Goal: Transaction & Acquisition: Purchase product/service

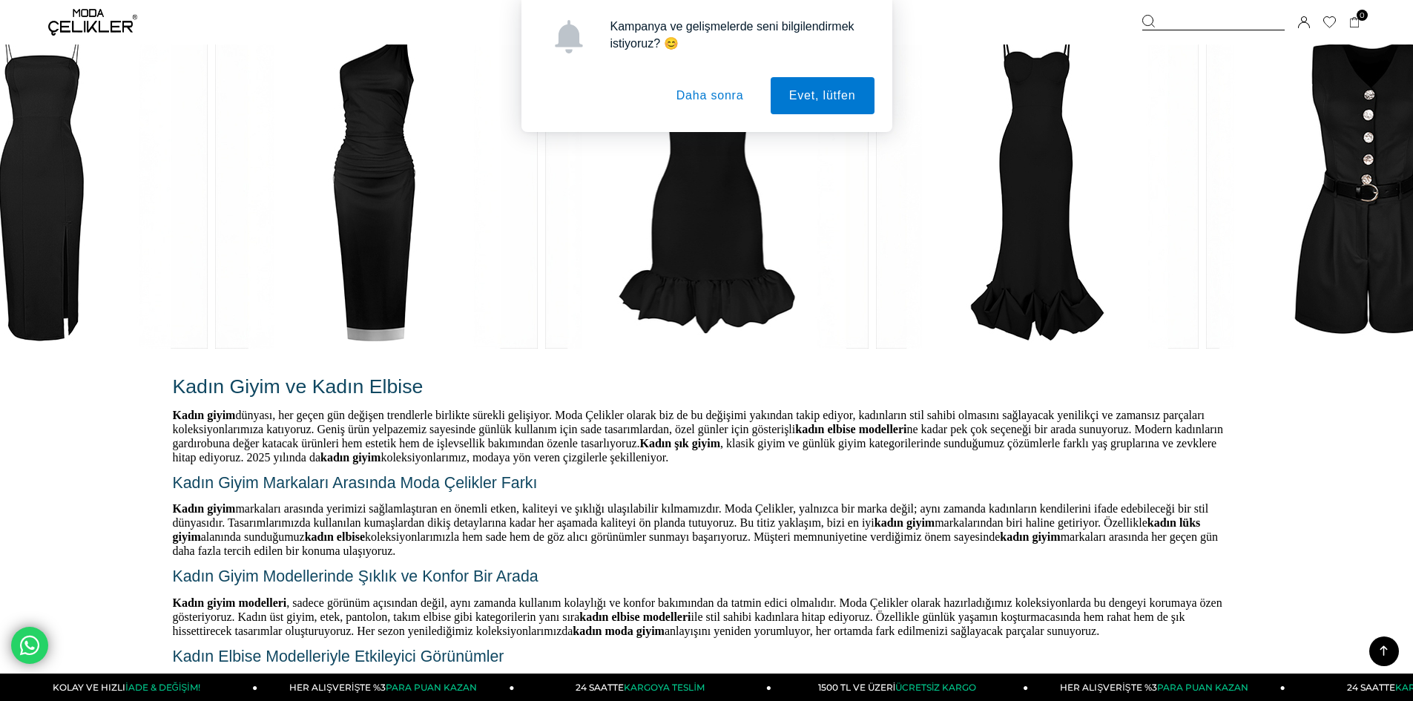
scroll to position [4005, 0]
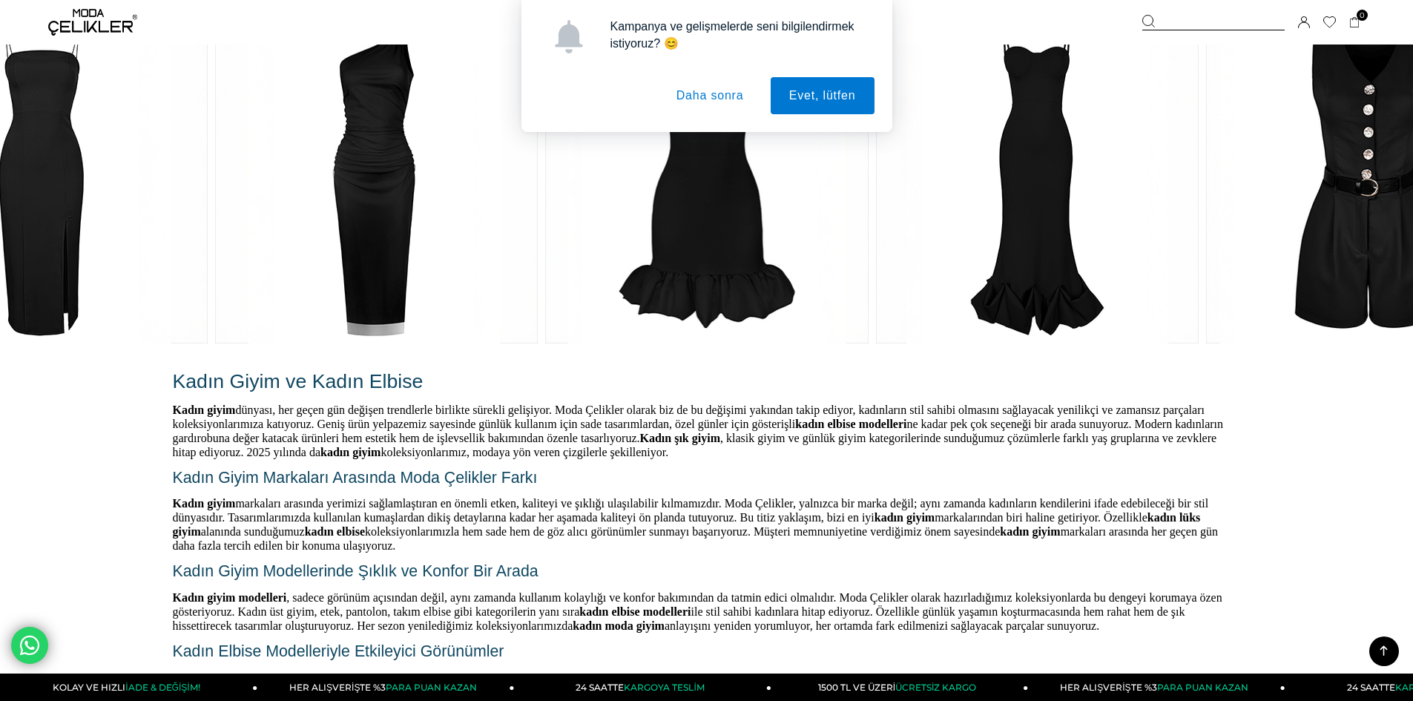
click at [699, 89] on button "Daha sonra" at bounding box center [710, 95] width 105 height 37
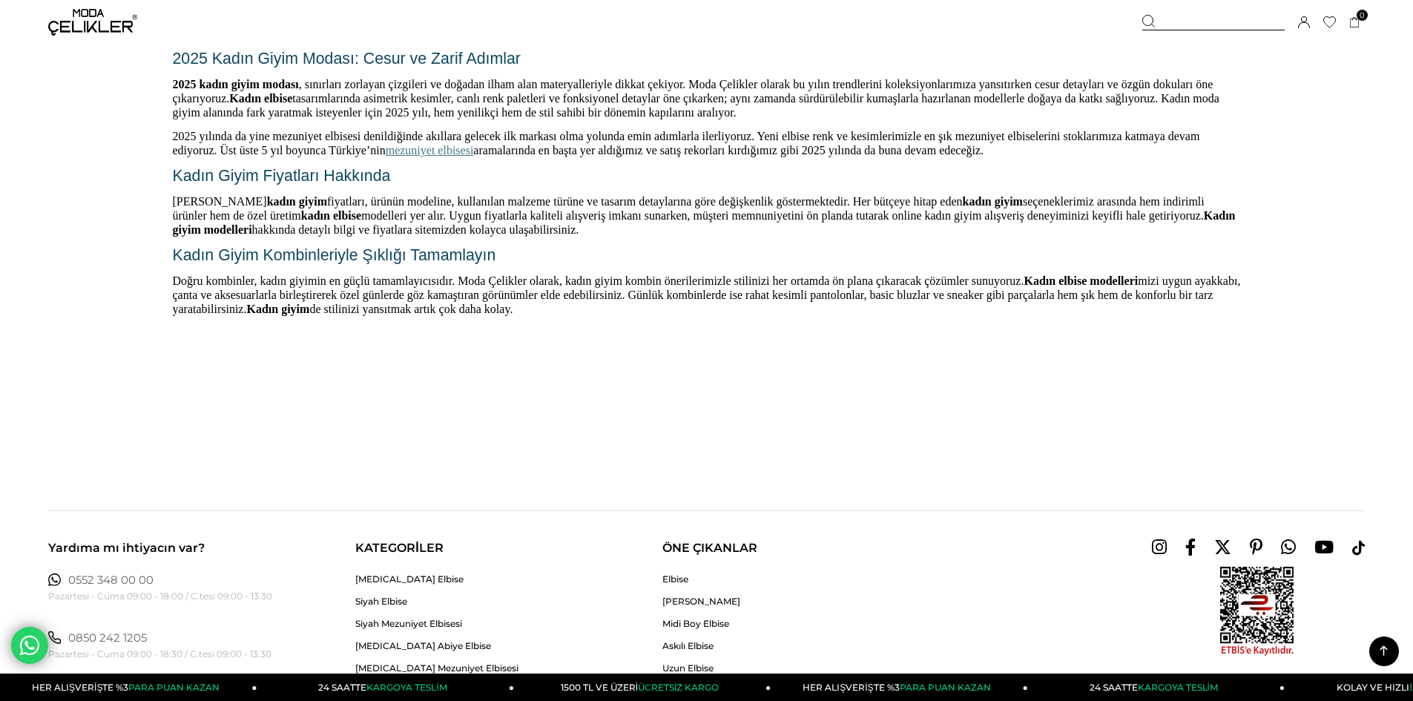
scroll to position [4524, 0]
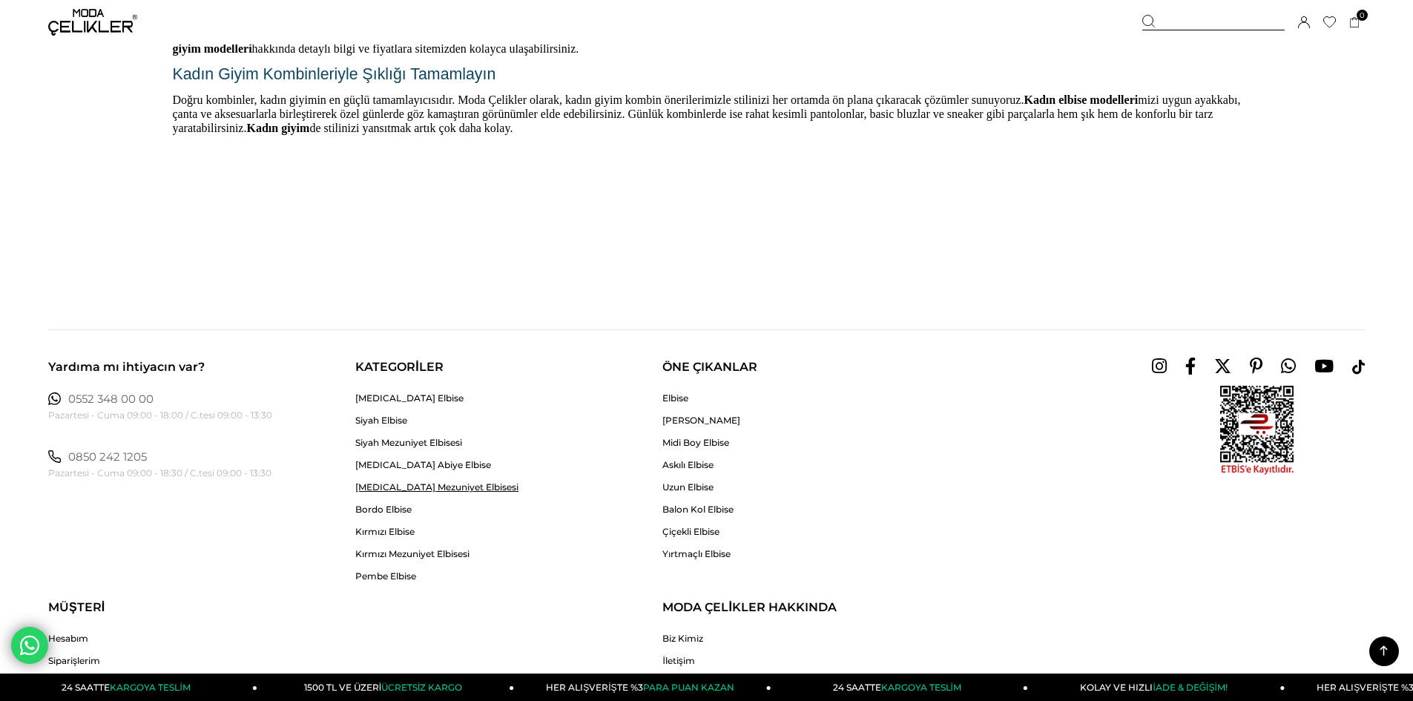
click at [444, 485] on link "[MEDICAL_DATA] Mezuniyet Elbisesi" at bounding box center [436, 486] width 163 height 11
click at [449, 491] on link "[MEDICAL_DATA] Mezuniyet Elbisesi" at bounding box center [436, 486] width 163 height 11
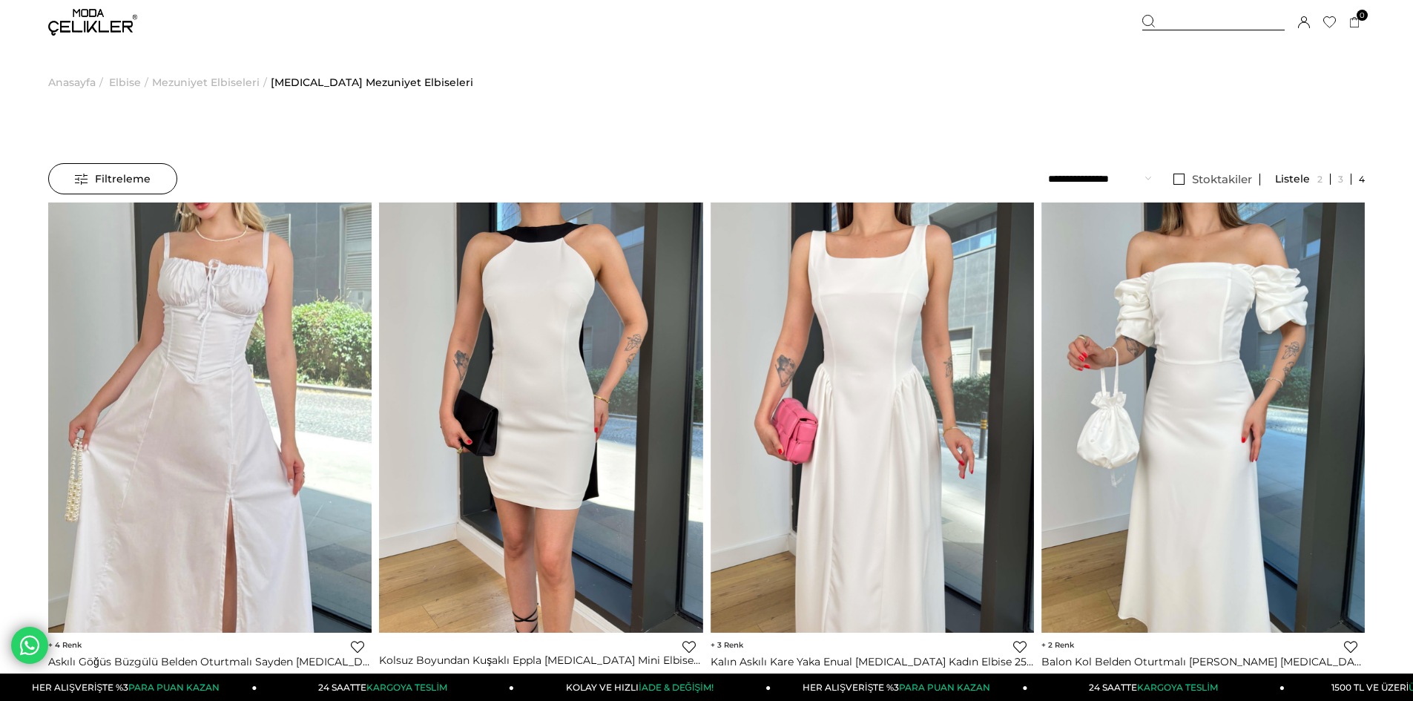
click at [215, 79] on span "Mezuniyet Elbiseleri" at bounding box center [206, 82] width 108 height 76
click at [201, 82] on span "Mezuniyet Elbiseleri" at bounding box center [206, 82] width 108 height 76
click at [236, 76] on span "Mezuniyet Elbiseleri" at bounding box center [206, 82] width 108 height 76
click at [119, 76] on span "Elbise" at bounding box center [125, 82] width 32 height 76
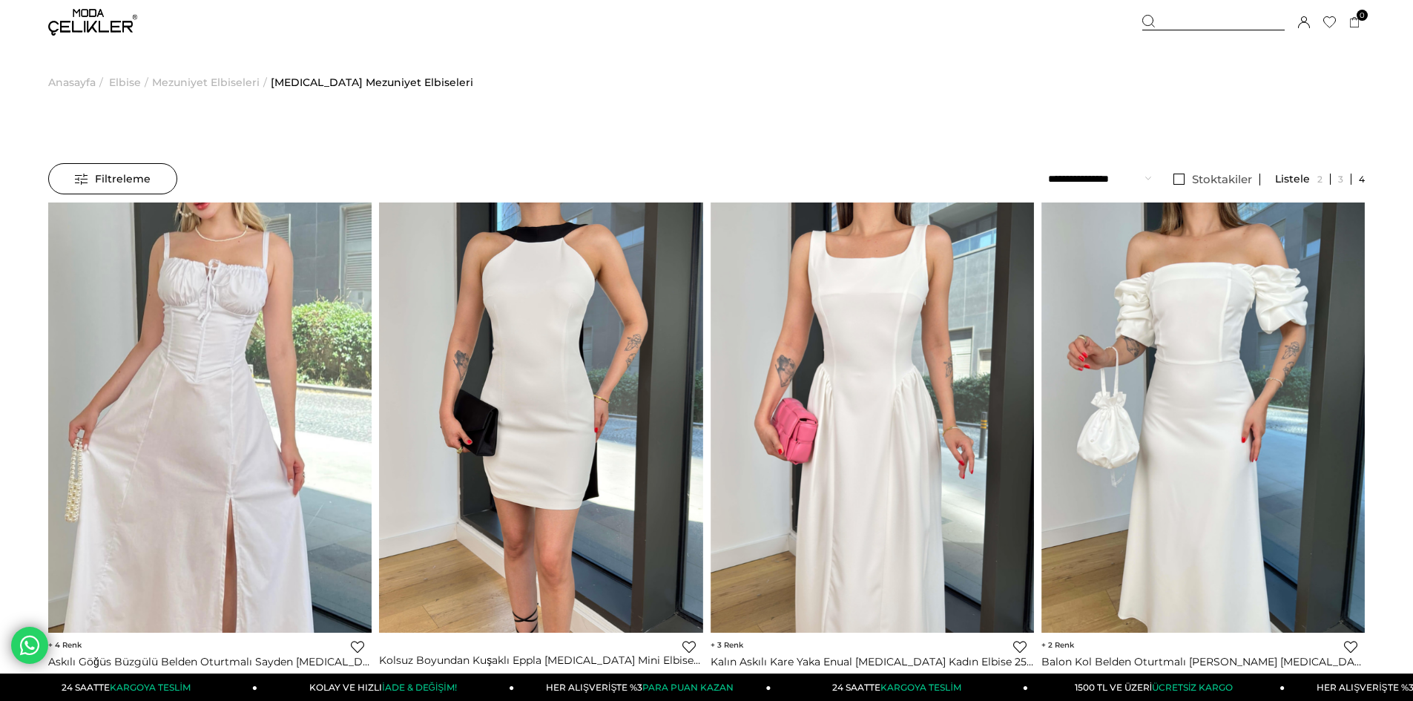
click at [65, 77] on span "Anasayfa" at bounding box center [71, 82] width 47 height 76
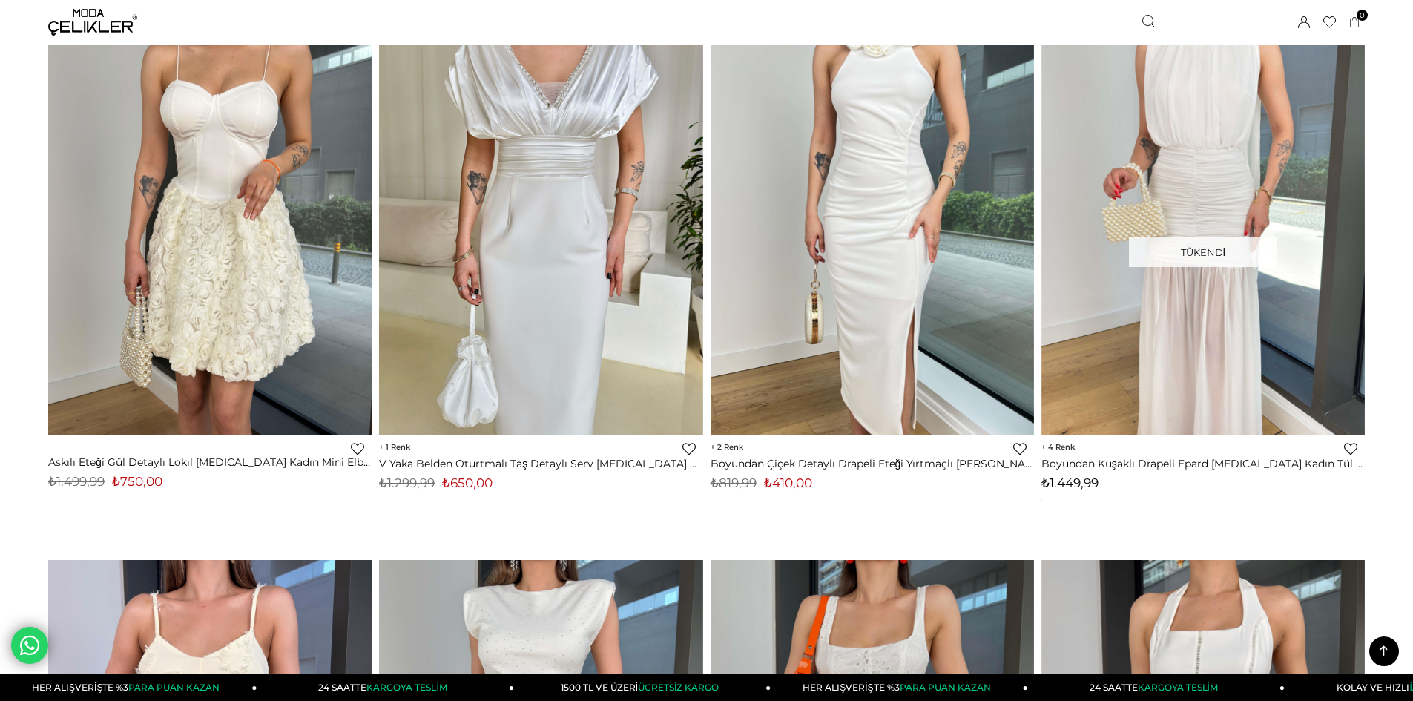
scroll to position [2596, 0]
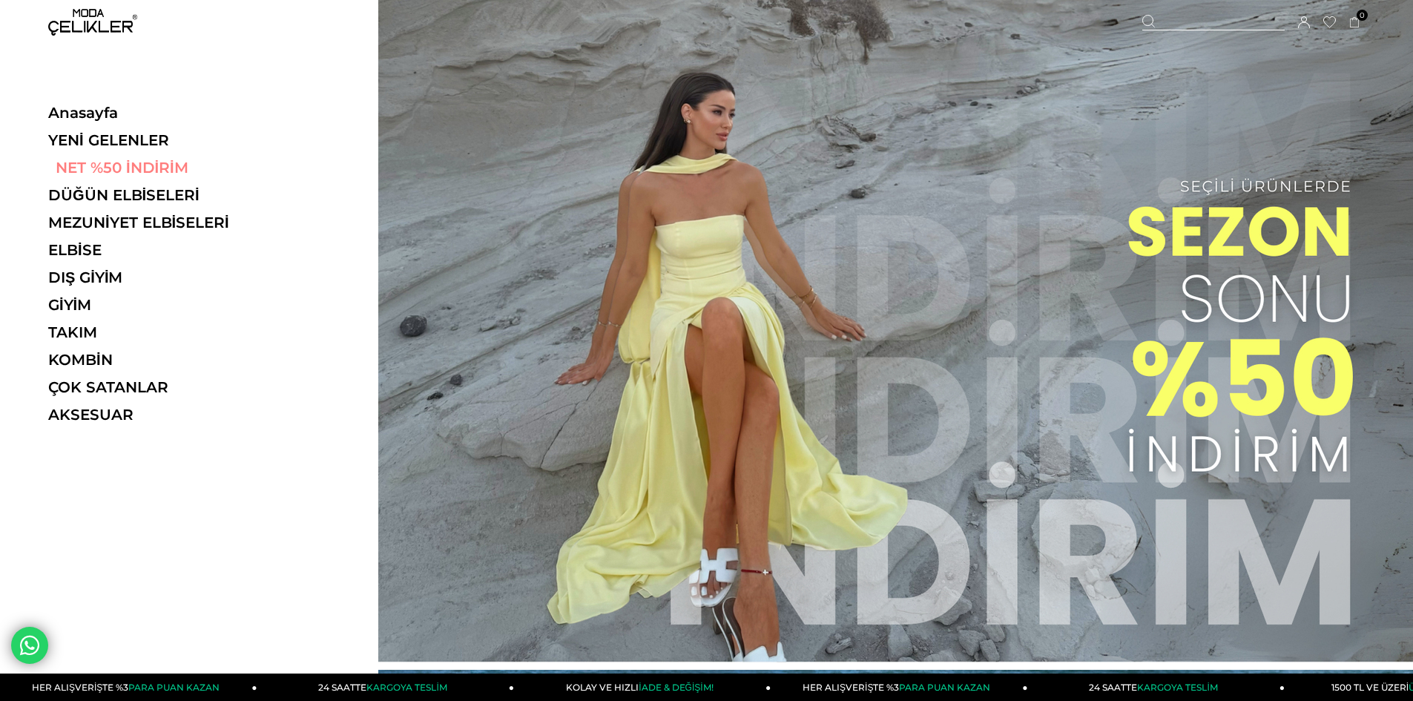
click at [121, 163] on link "NET %50 İNDİRİM" at bounding box center [150, 168] width 204 height 18
click at [150, 171] on link "NET %50 İNDİRİM" at bounding box center [150, 168] width 204 height 18
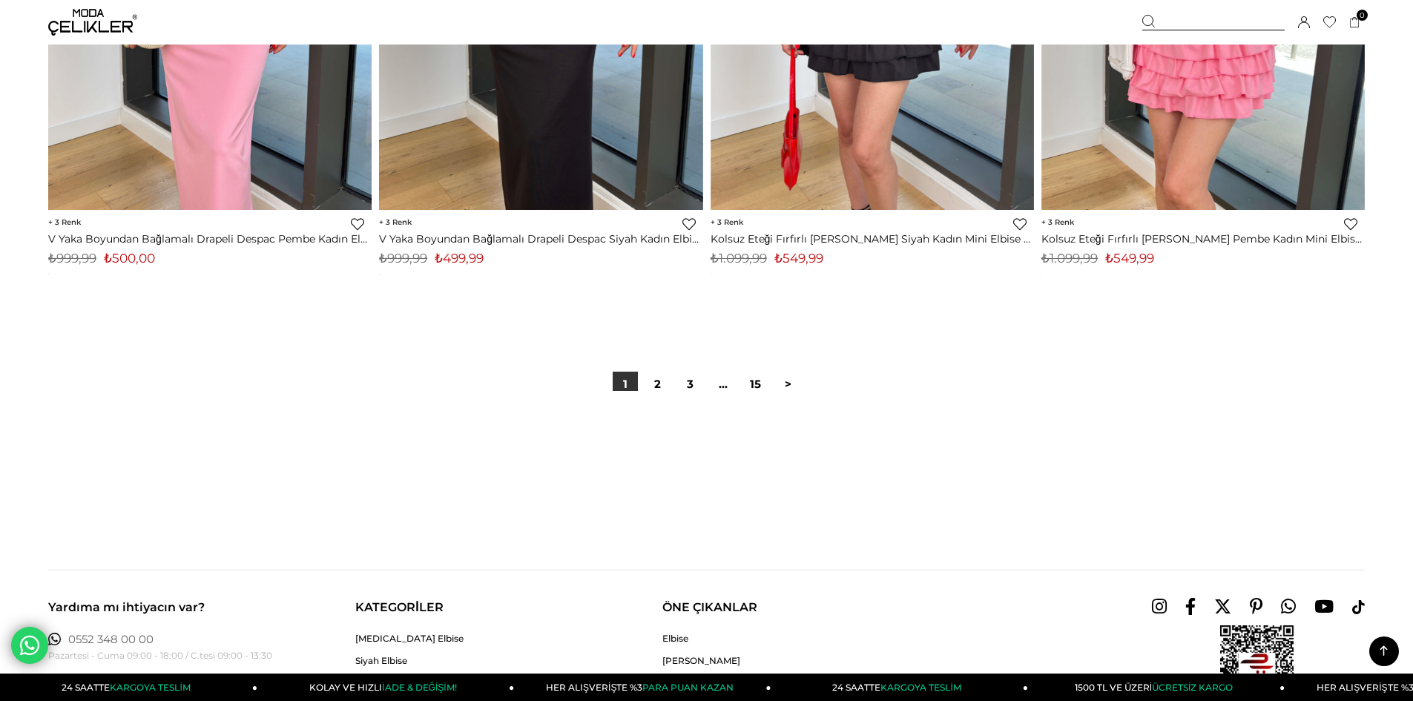
scroll to position [11273, 0]
